Goal: Task Accomplishment & Management: Use online tool/utility

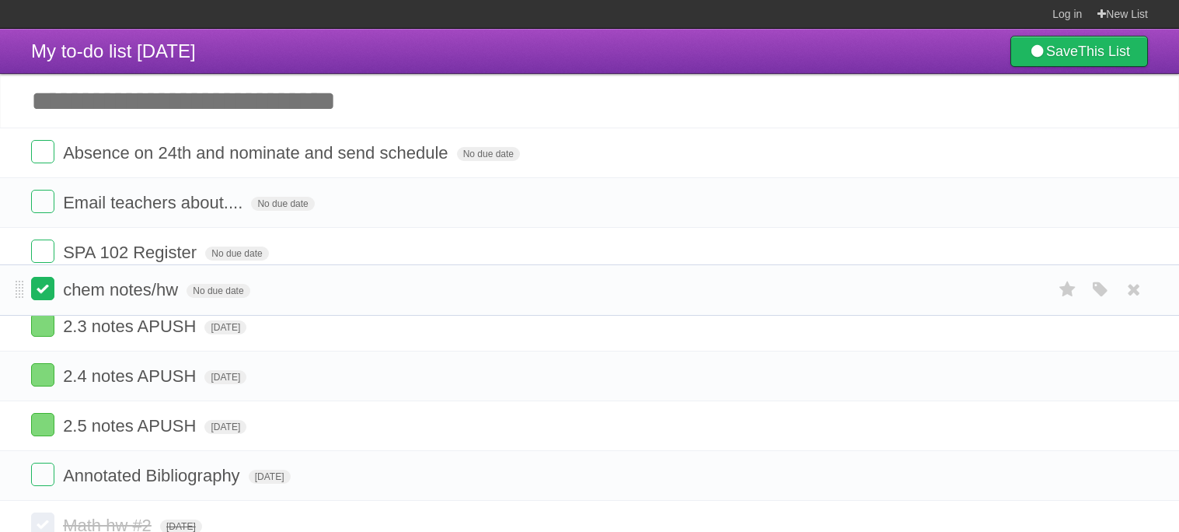
drag, startPoint x: 18, startPoint y: 148, endPoint x: 33, endPoint y: 284, distance: 136.1
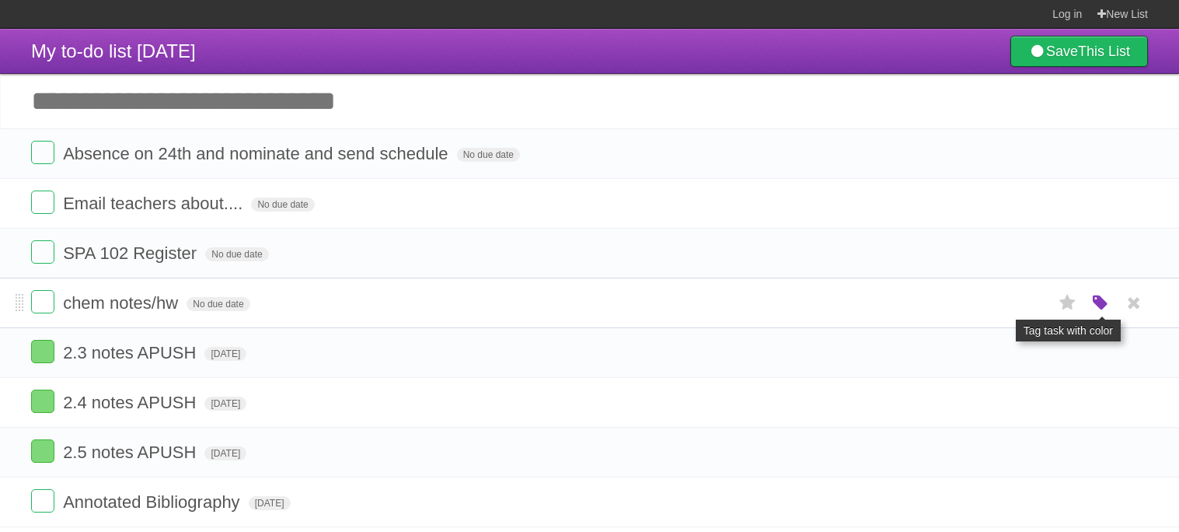
click at [1096, 305] on icon "button" at bounding box center [1101, 303] width 22 height 20
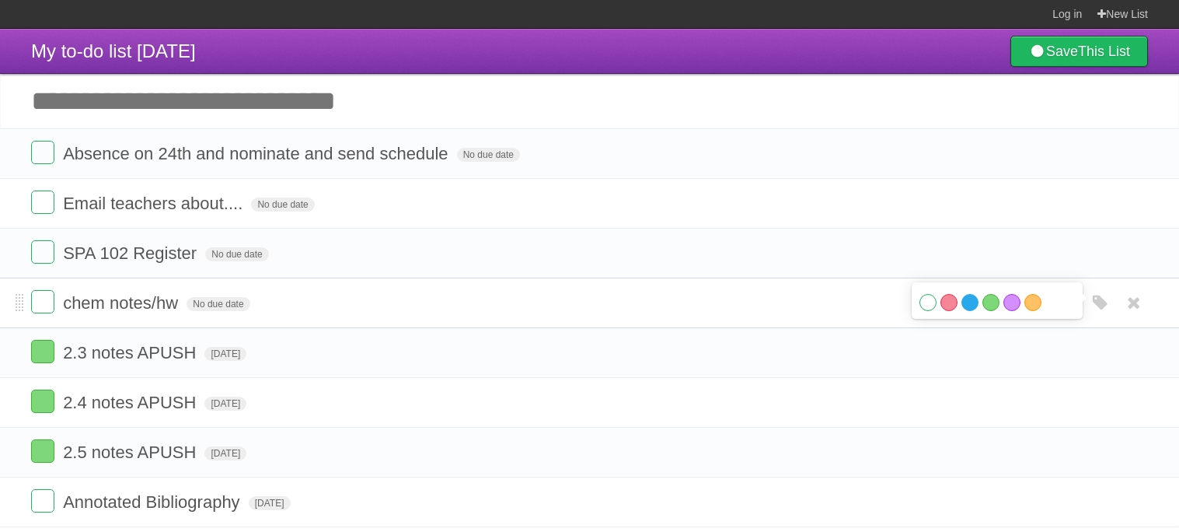
click at [966, 304] on label "Blue" at bounding box center [970, 302] width 17 height 17
click at [214, 310] on span "No due date" at bounding box center [218, 304] width 63 height 14
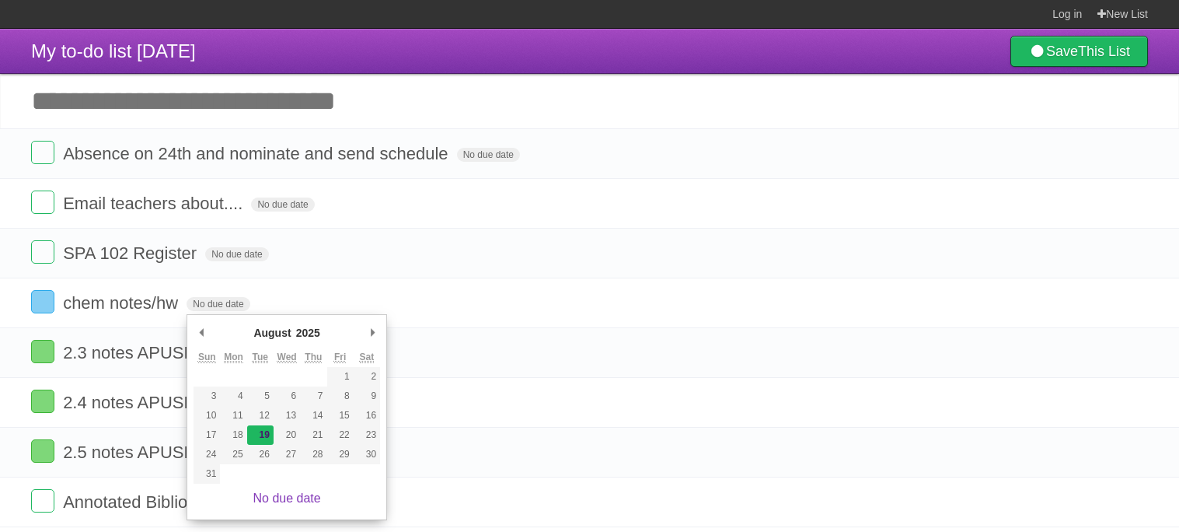
type span "[DATE]"
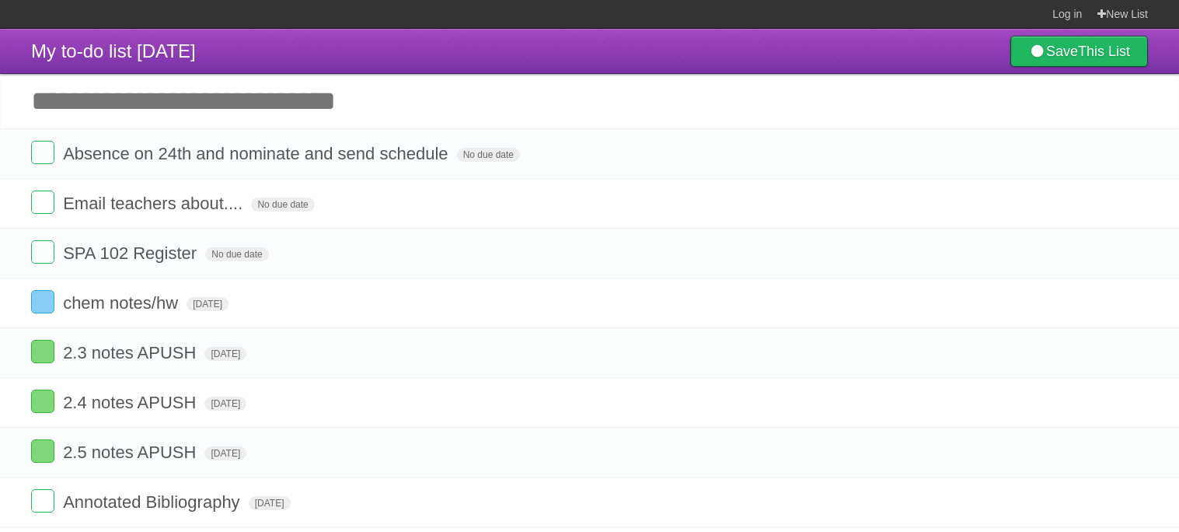
click at [225, 108] on input "Add another task" at bounding box center [589, 101] width 1179 height 54
type input "*****"
type input "**********"
click input "*********" at bounding box center [0, 0] width 0 height 0
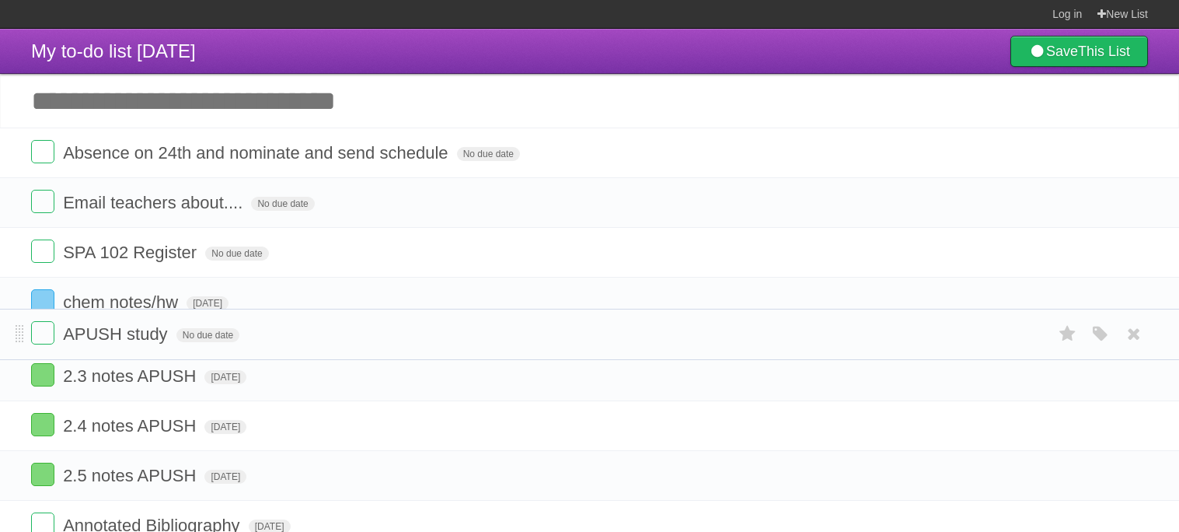
drag, startPoint x: 17, startPoint y: 157, endPoint x: 14, endPoint y: 339, distance: 181.9
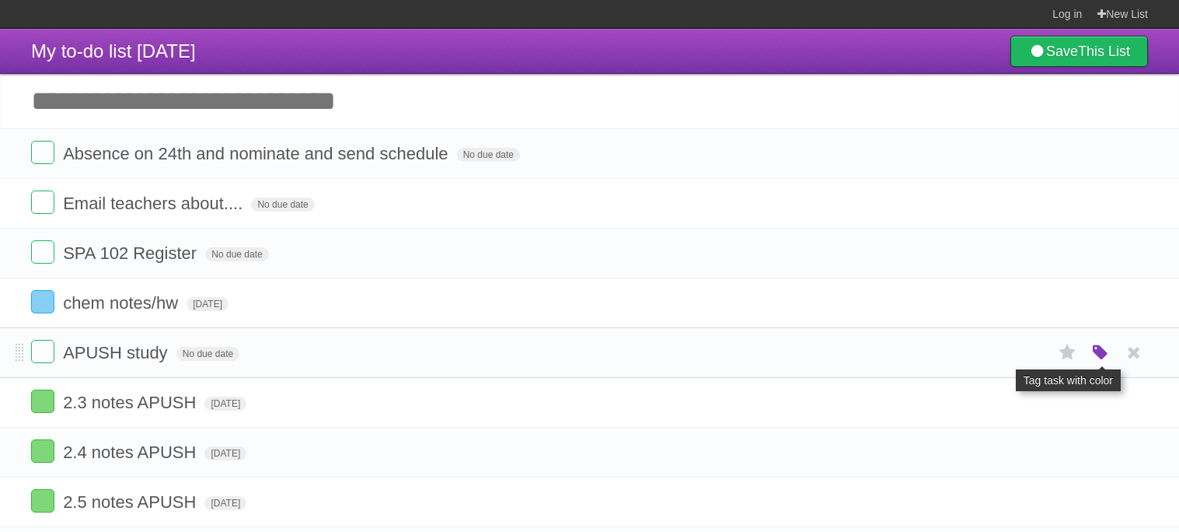
click at [1094, 359] on icon "button" at bounding box center [1101, 353] width 22 height 20
click at [971, 359] on label "Blue" at bounding box center [970, 352] width 17 height 17
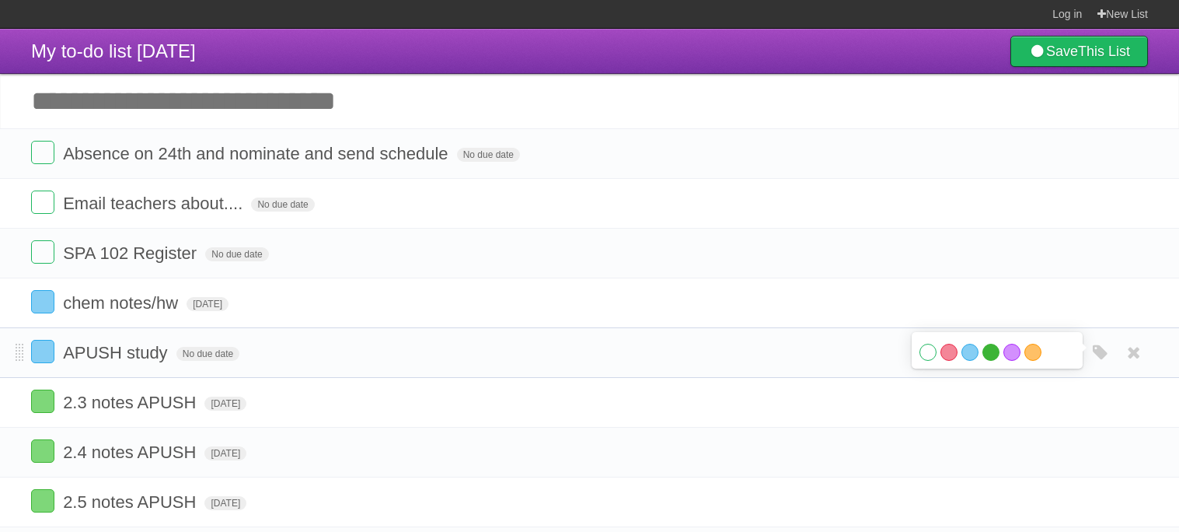
click at [987, 360] on label "Green" at bounding box center [991, 352] width 17 height 17
click at [209, 358] on span "No due date" at bounding box center [207, 354] width 63 height 14
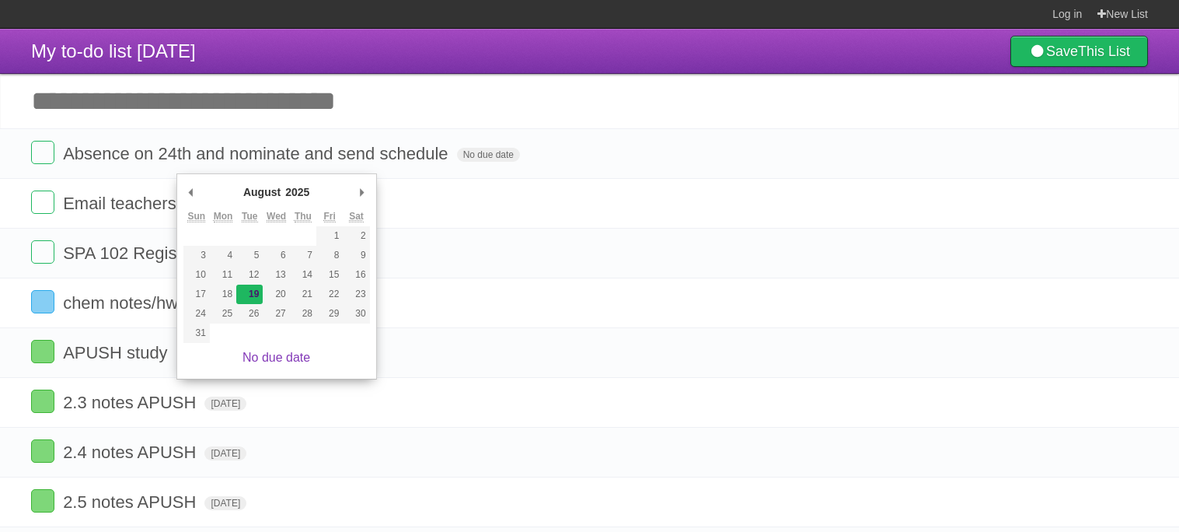
type span "[DATE]"
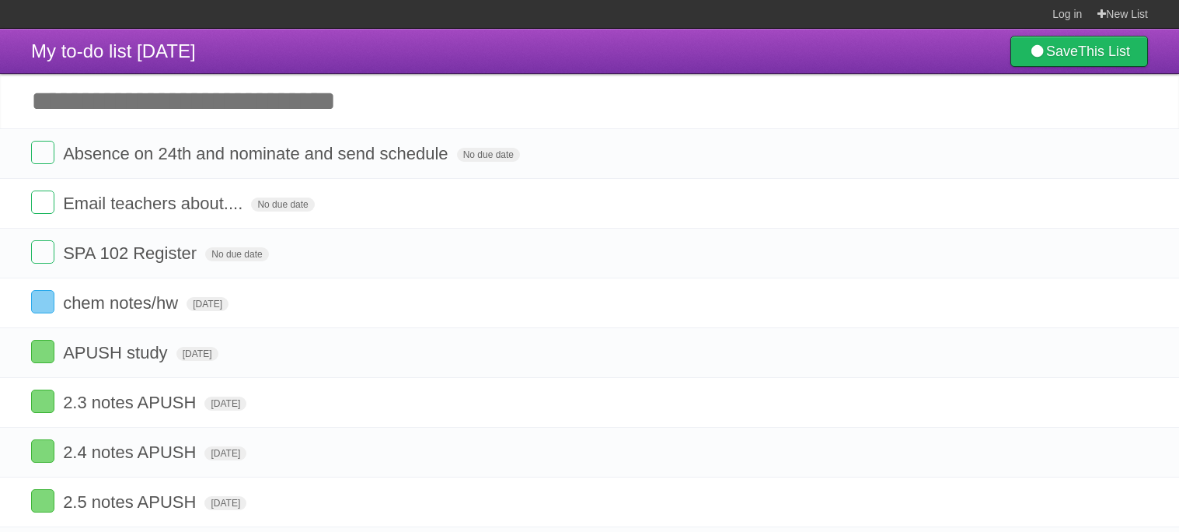
click at [188, 113] on input "Add another task" at bounding box center [589, 101] width 1179 height 54
type input "****"
type input "*******"
click input "*********" at bounding box center [0, 0] width 0 height 0
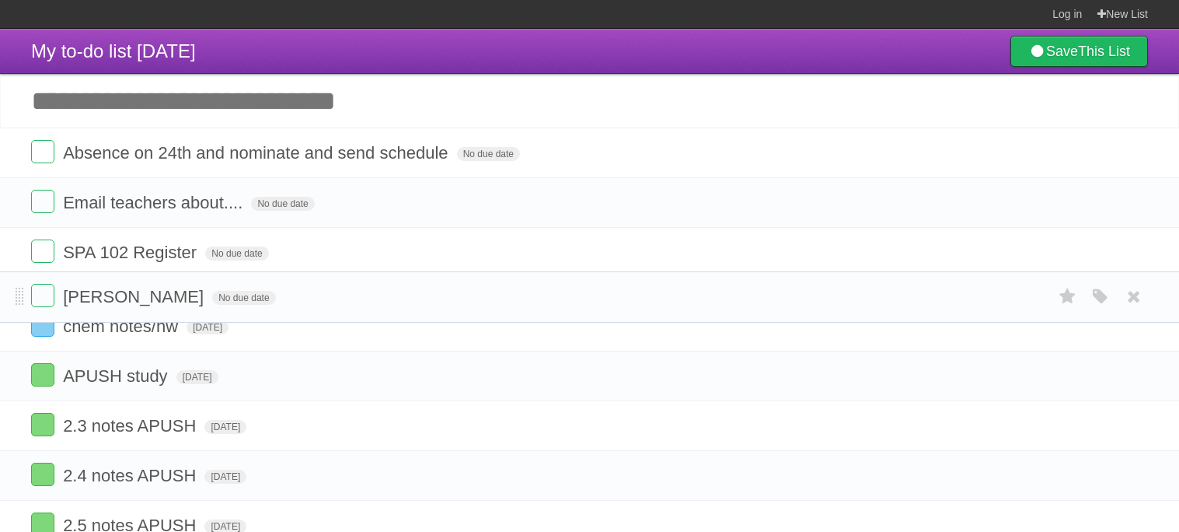
drag, startPoint x: 19, startPoint y: 155, endPoint x: 2, endPoint y: 296, distance: 142.4
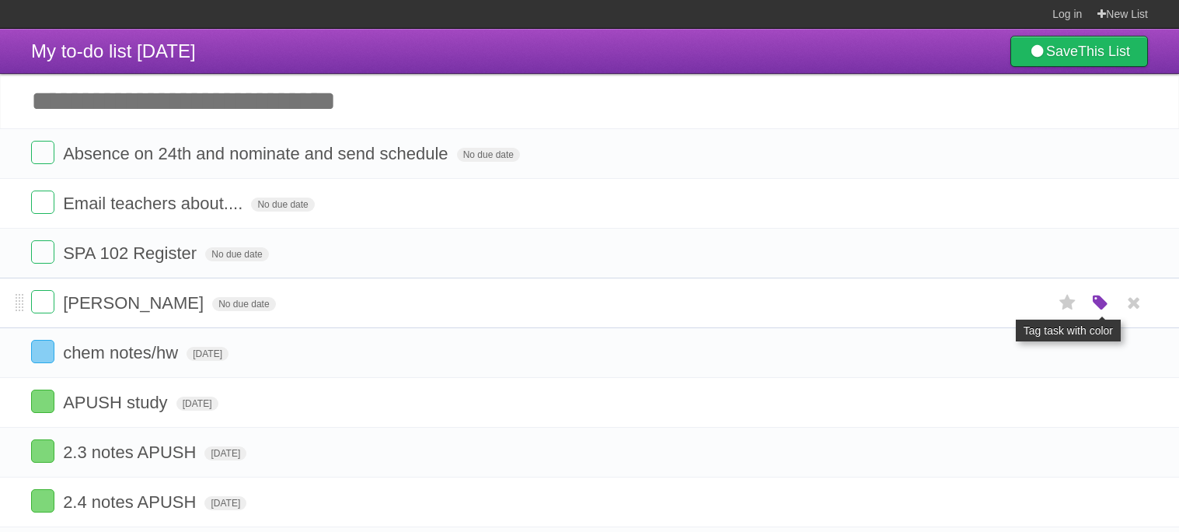
click at [1108, 302] on icon "button" at bounding box center [1101, 303] width 22 height 20
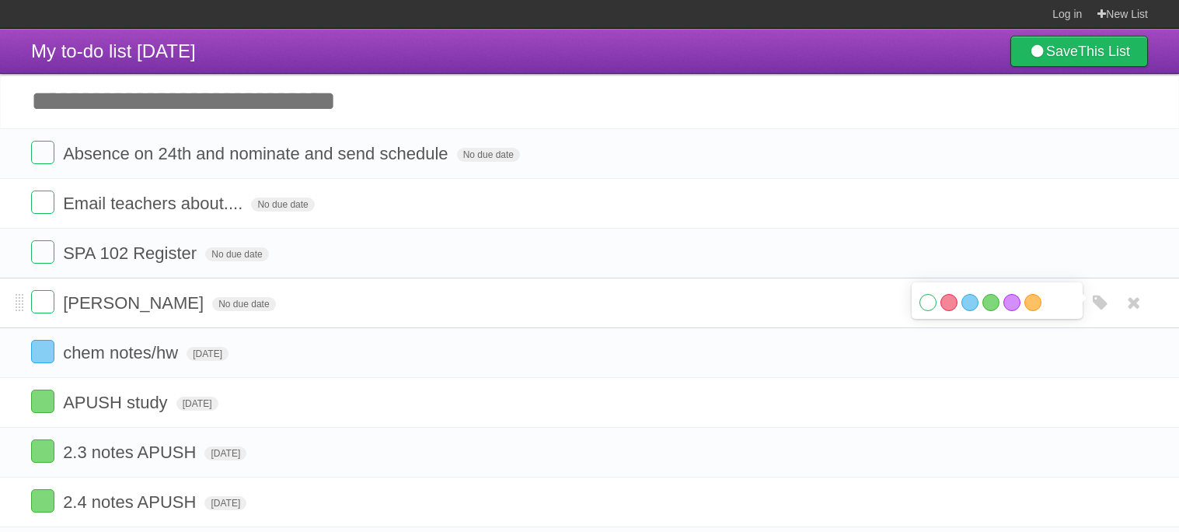
click at [1022, 309] on div "White Red Blue Green Purple Orange" at bounding box center [997, 304] width 155 height 21
click at [1014, 307] on label "Purple" at bounding box center [1012, 302] width 17 height 17
click at [212, 308] on span "No due date" at bounding box center [243, 304] width 63 height 14
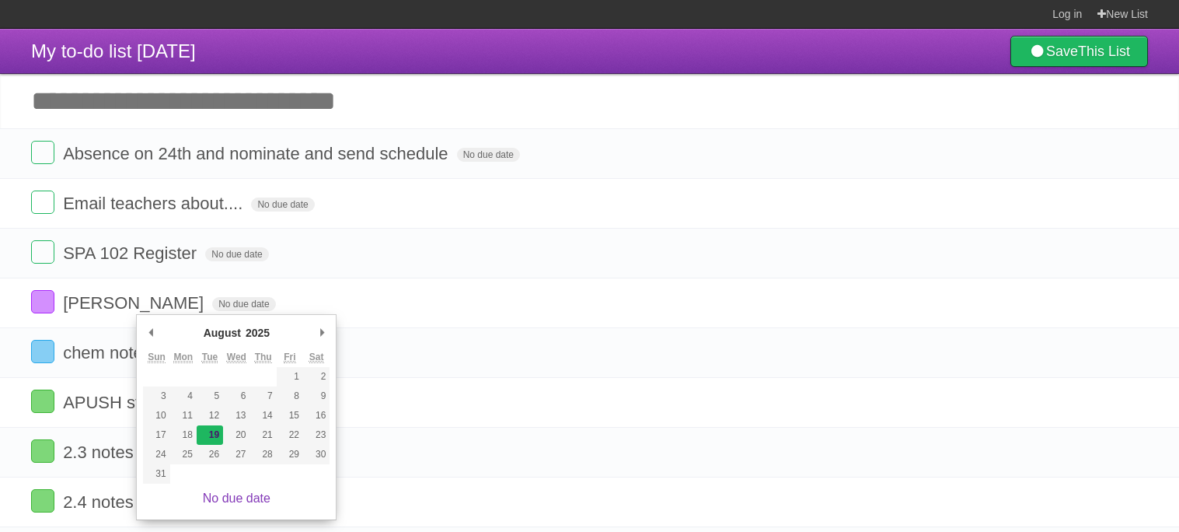
type span "[DATE]"
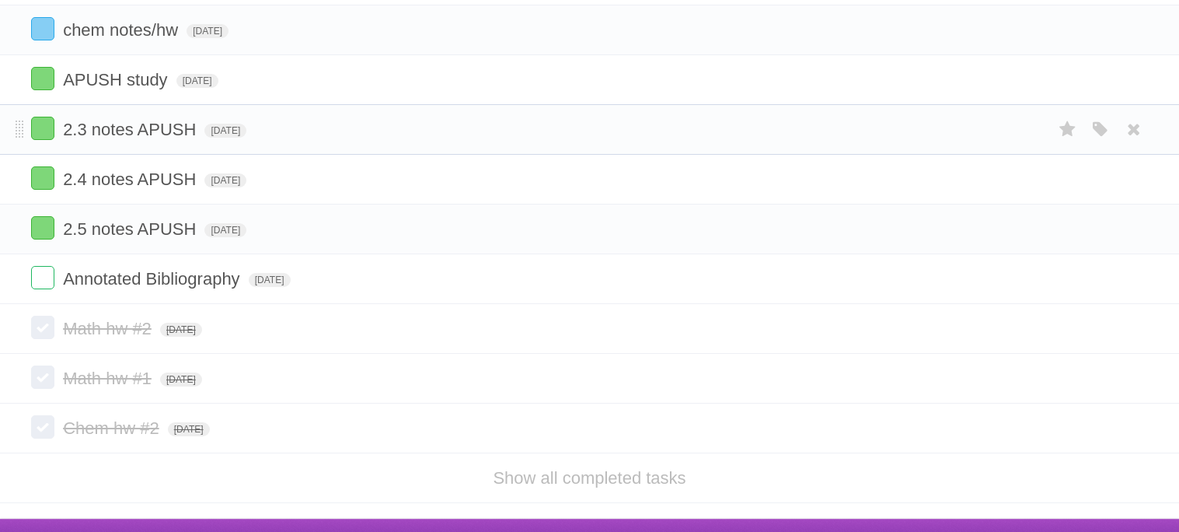
scroll to position [361, 0]
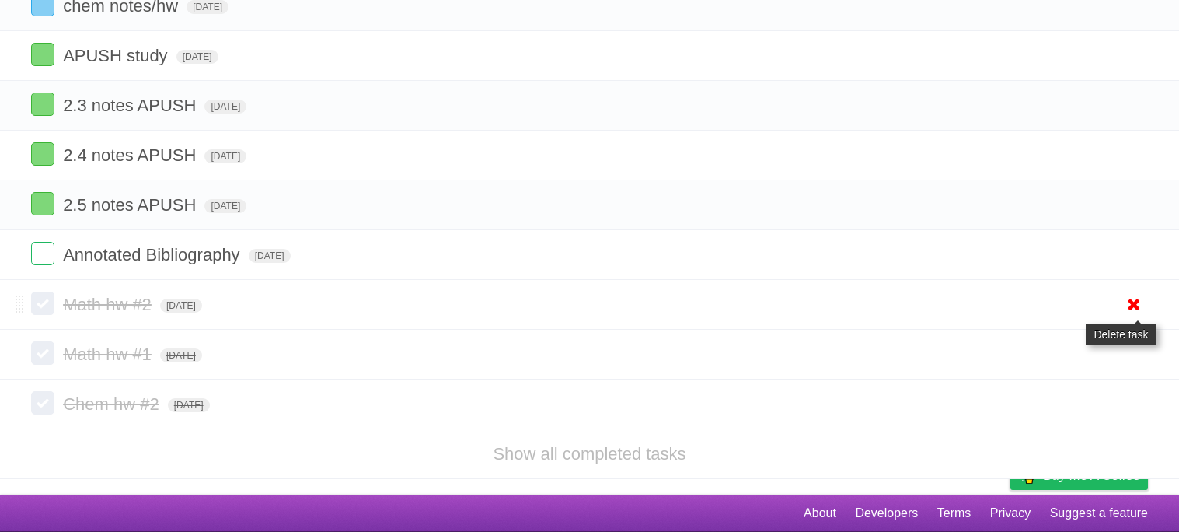
click at [1140, 299] on icon at bounding box center [1134, 304] width 22 height 26
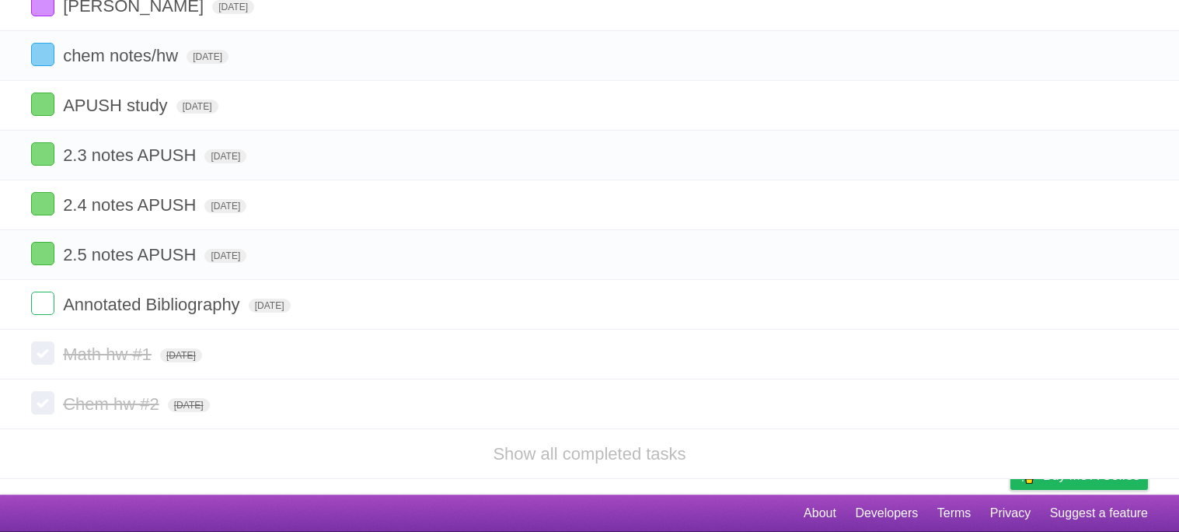
scroll to position [309, 0]
click at [646, 446] on link "Show all completed tasks" at bounding box center [589, 453] width 193 height 19
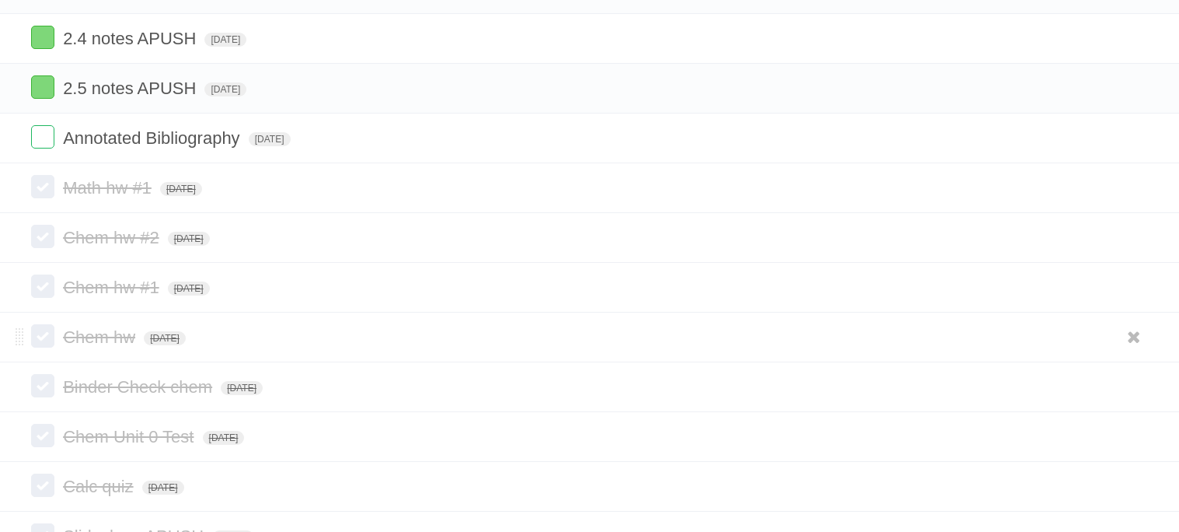
scroll to position [463, 0]
click at [1130, 198] on icon at bounding box center [1134, 189] width 22 height 26
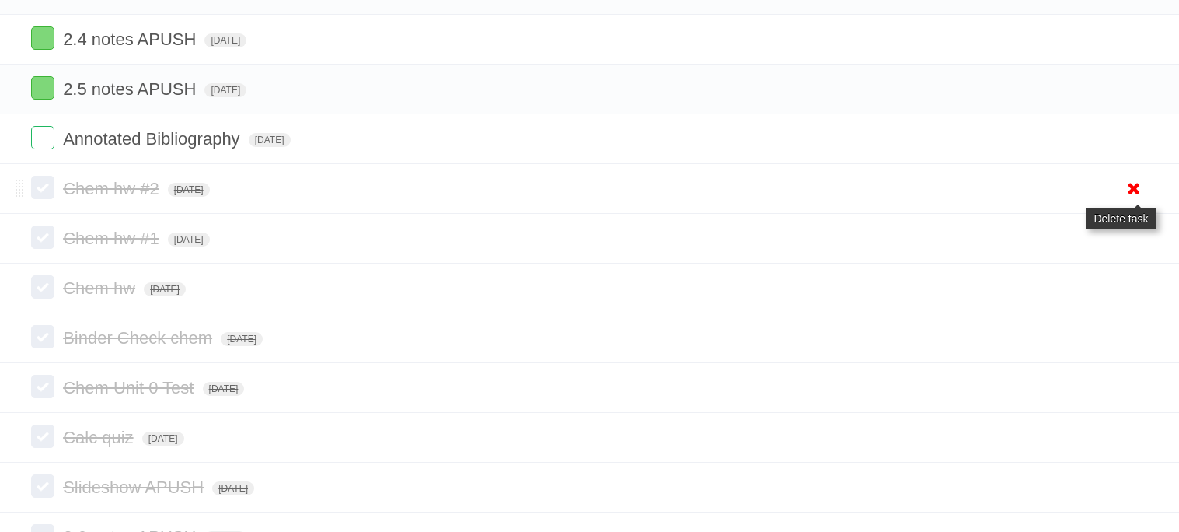
click at [1133, 201] on icon at bounding box center [1134, 189] width 22 height 26
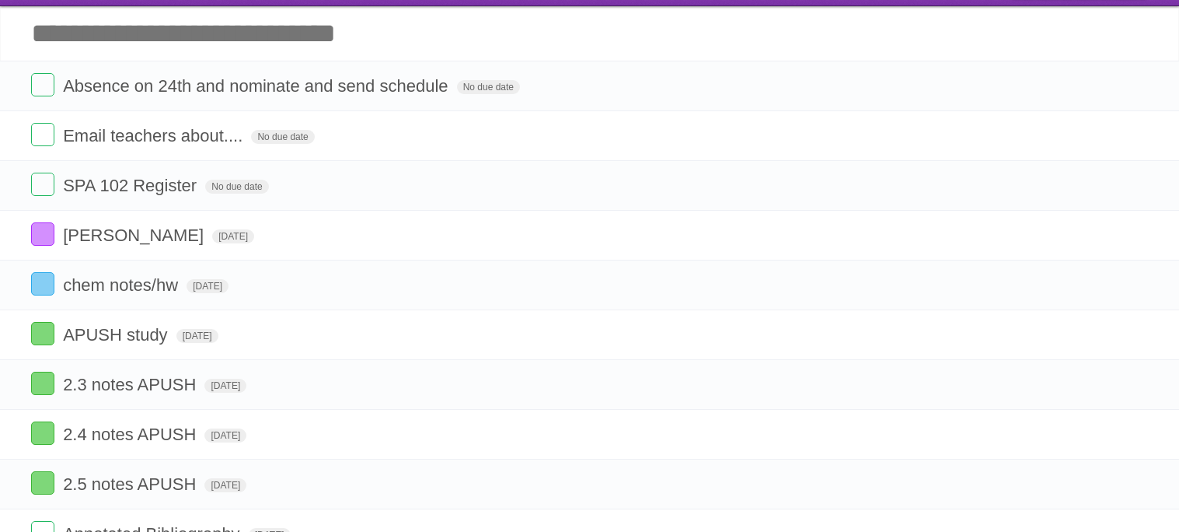
scroll to position [0, 0]
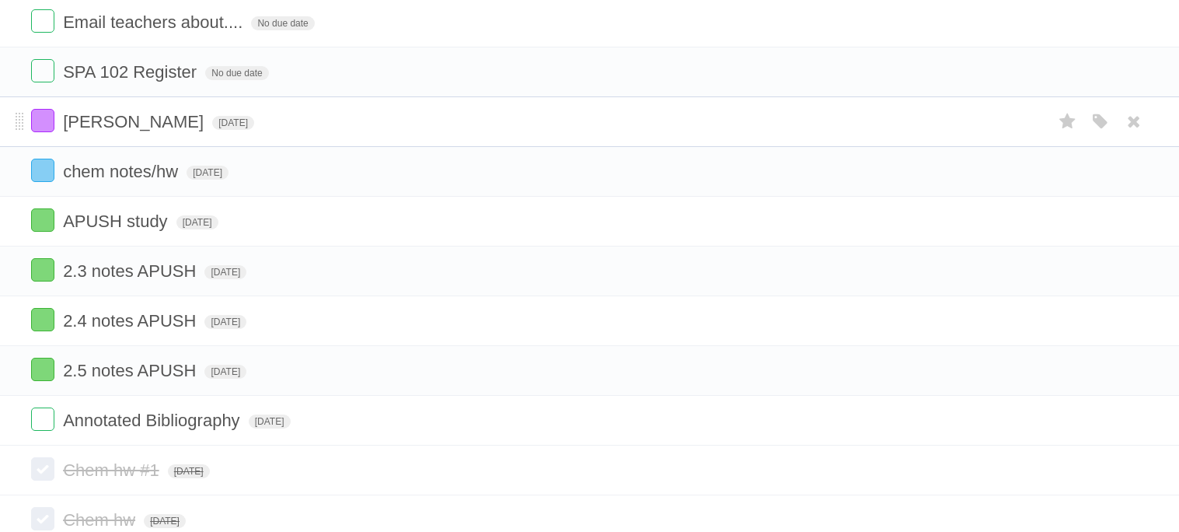
scroll to position [185, 0]
